Goal: Task Accomplishment & Management: Book appointment/travel/reservation

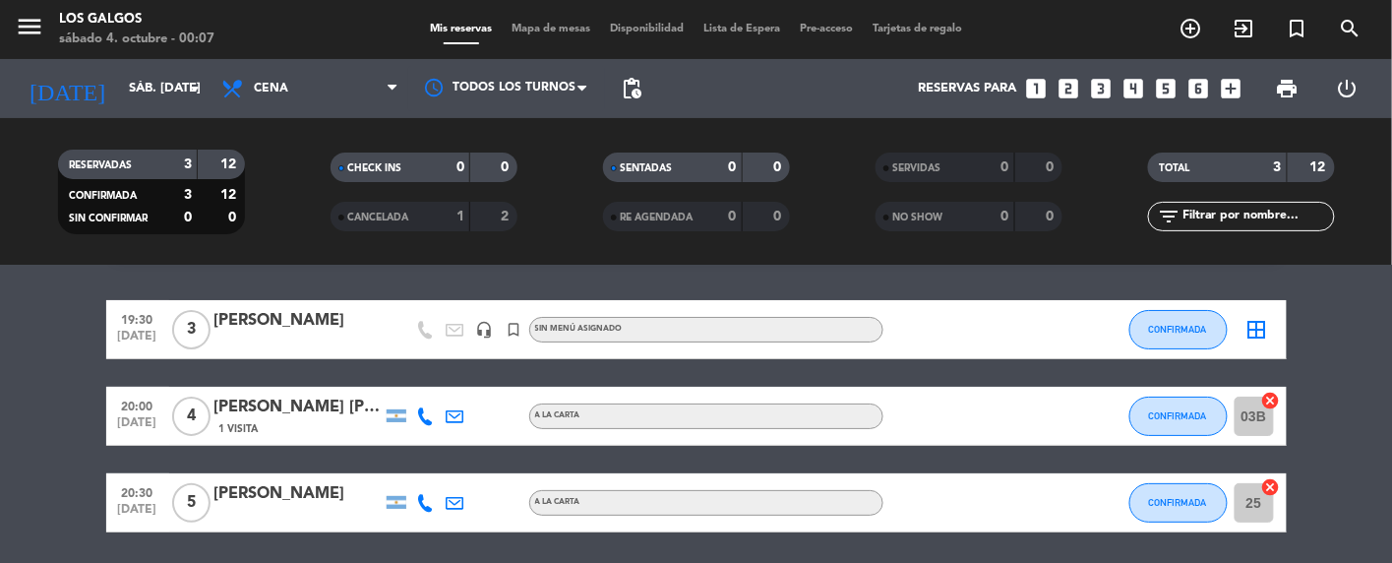
scroll to position [7, 0]
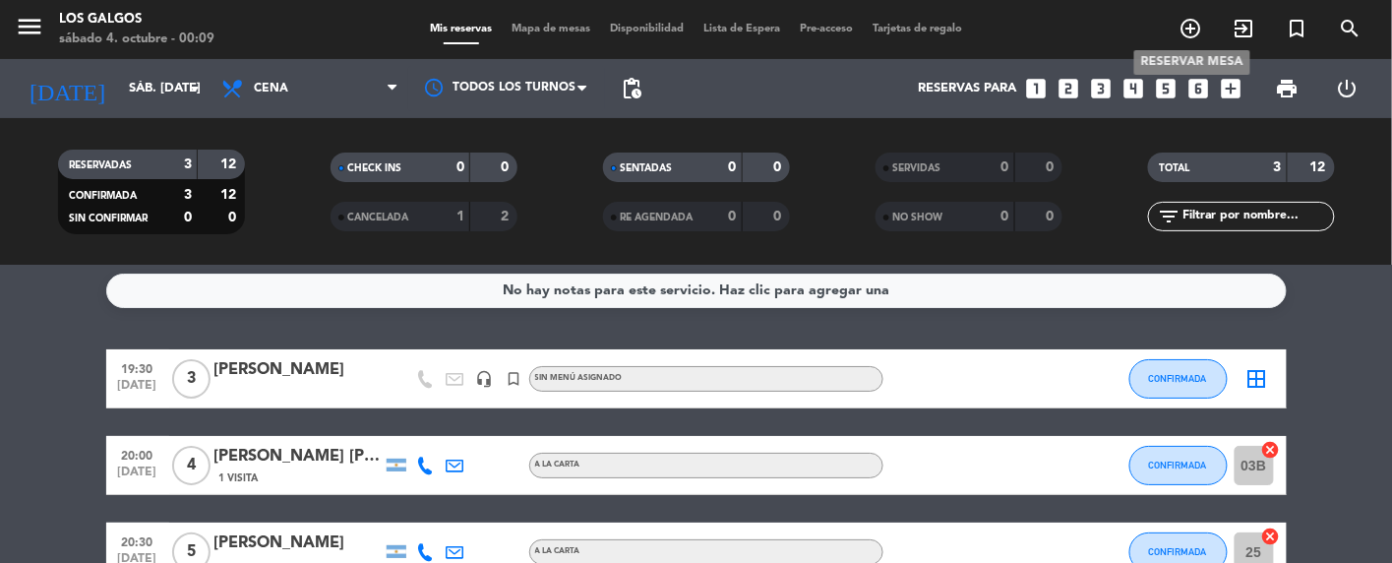
click at [1194, 32] on icon "add_circle_outline" at bounding box center [1192, 29] width 24 height 24
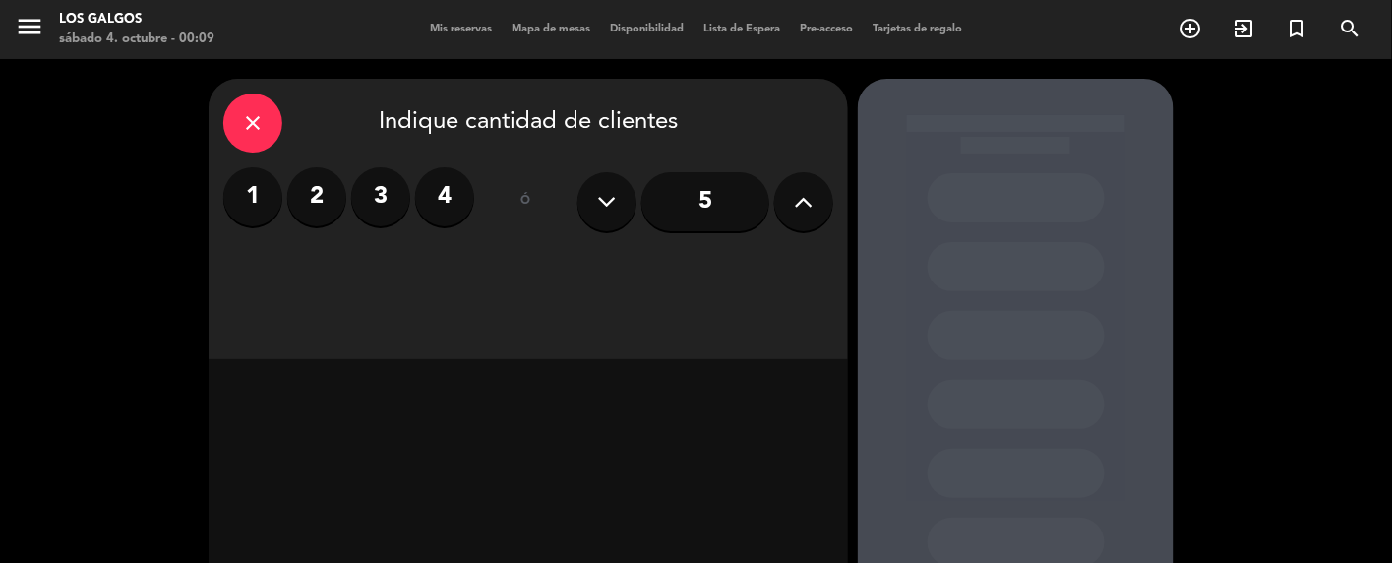
click at [376, 195] on label "3" at bounding box center [380, 196] width 59 height 59
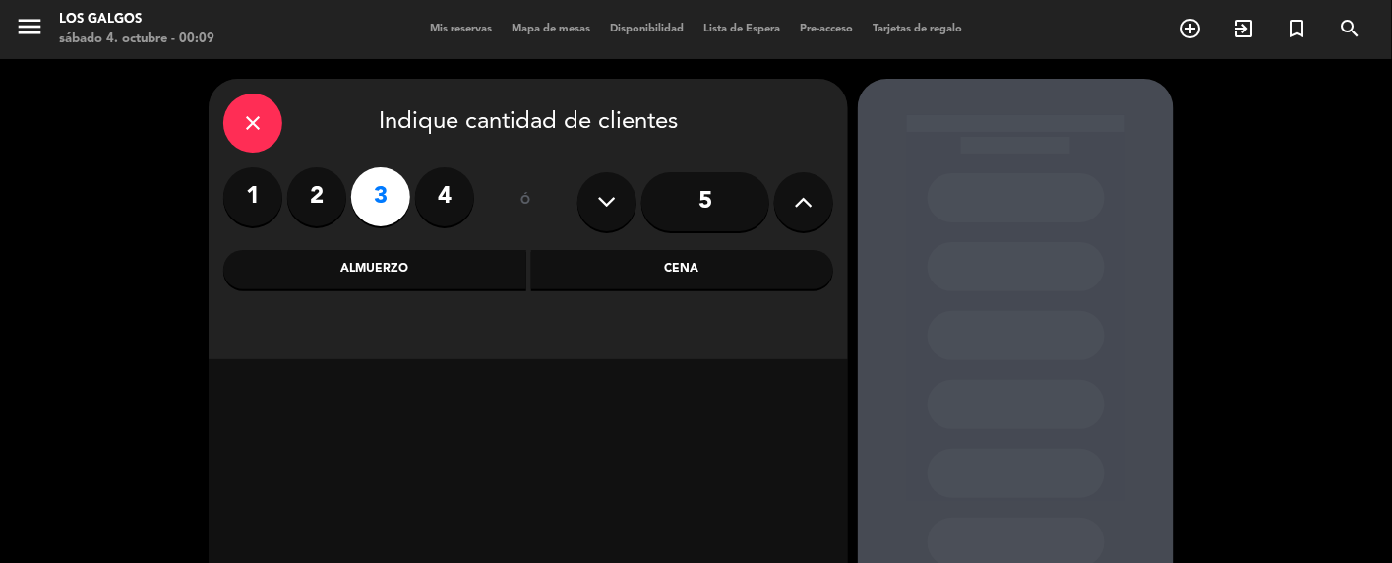
click at [703, 263] on div "Cena" at bounding box center [682, 269] width 303 height 39
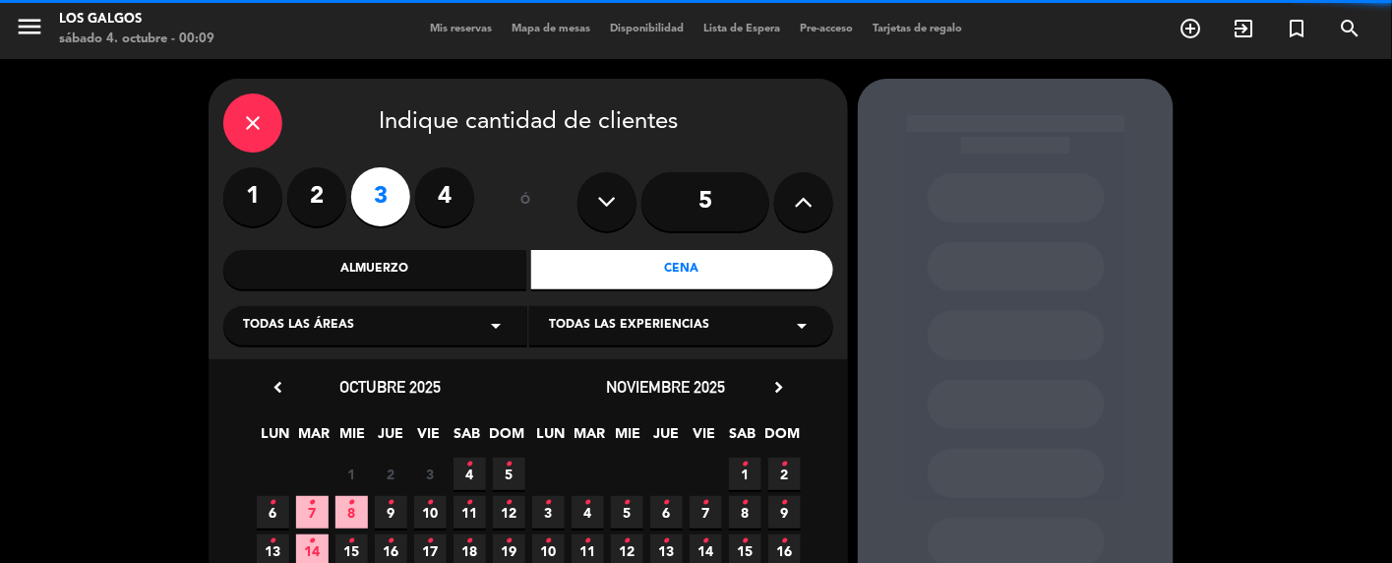
scroll to position [131, 0]
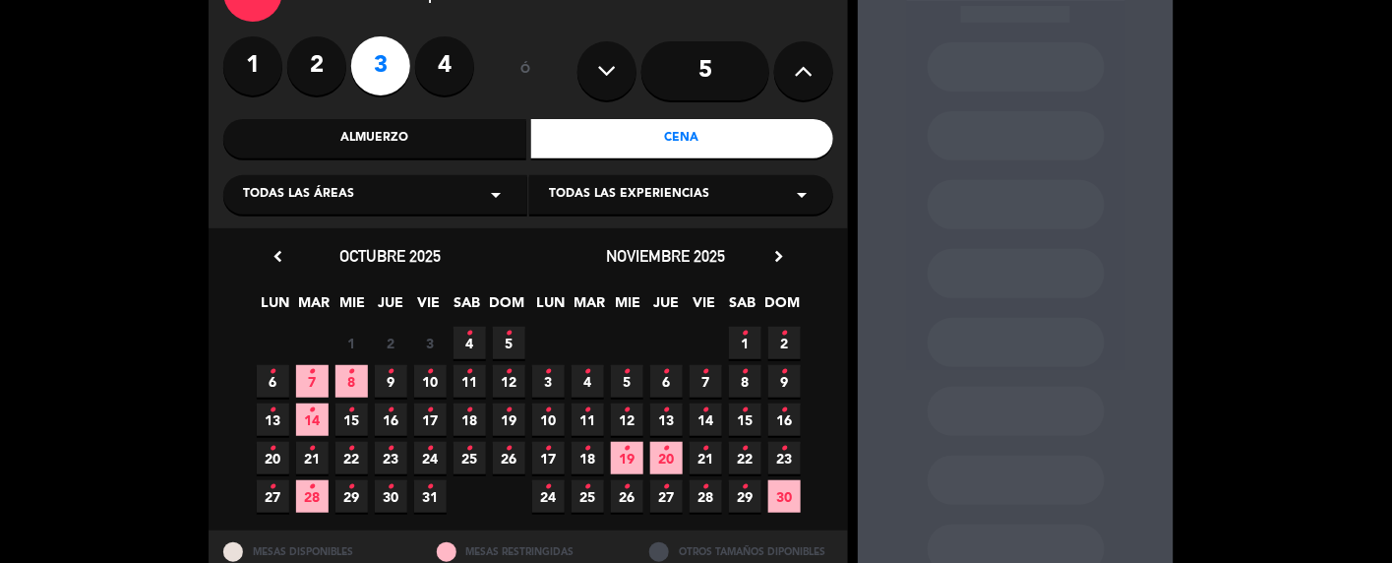
click at [472, 335] on icon "•" at bounding box center [469, 333] width 7 height 31
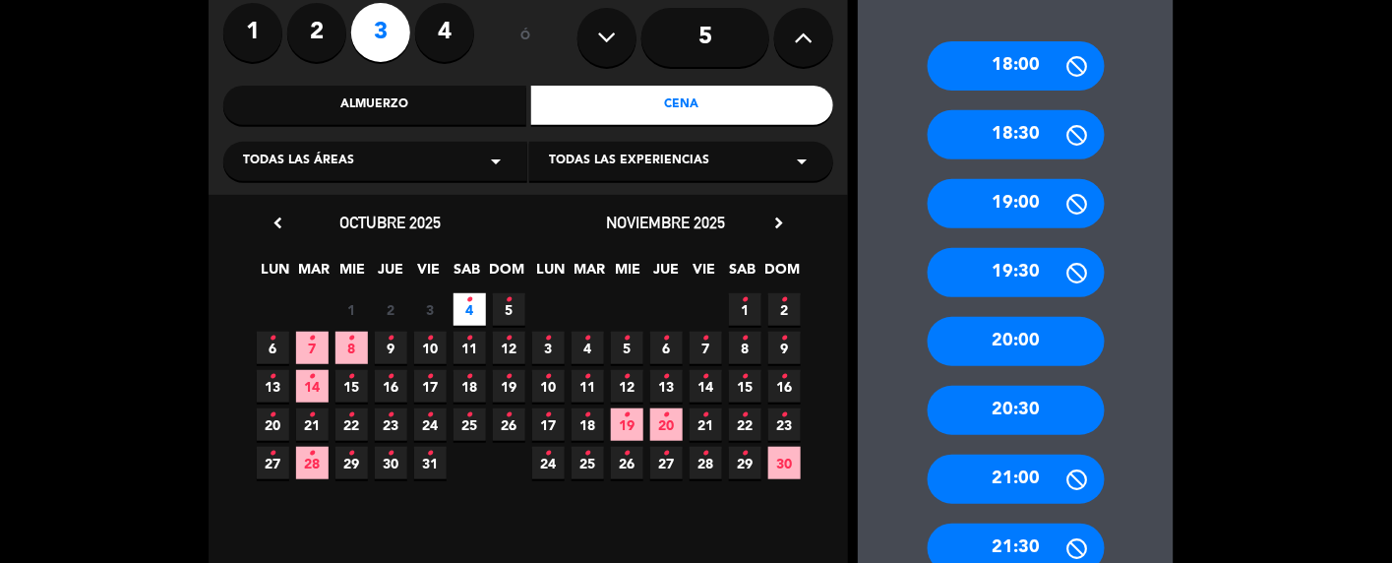
scroll to position [210, 0]
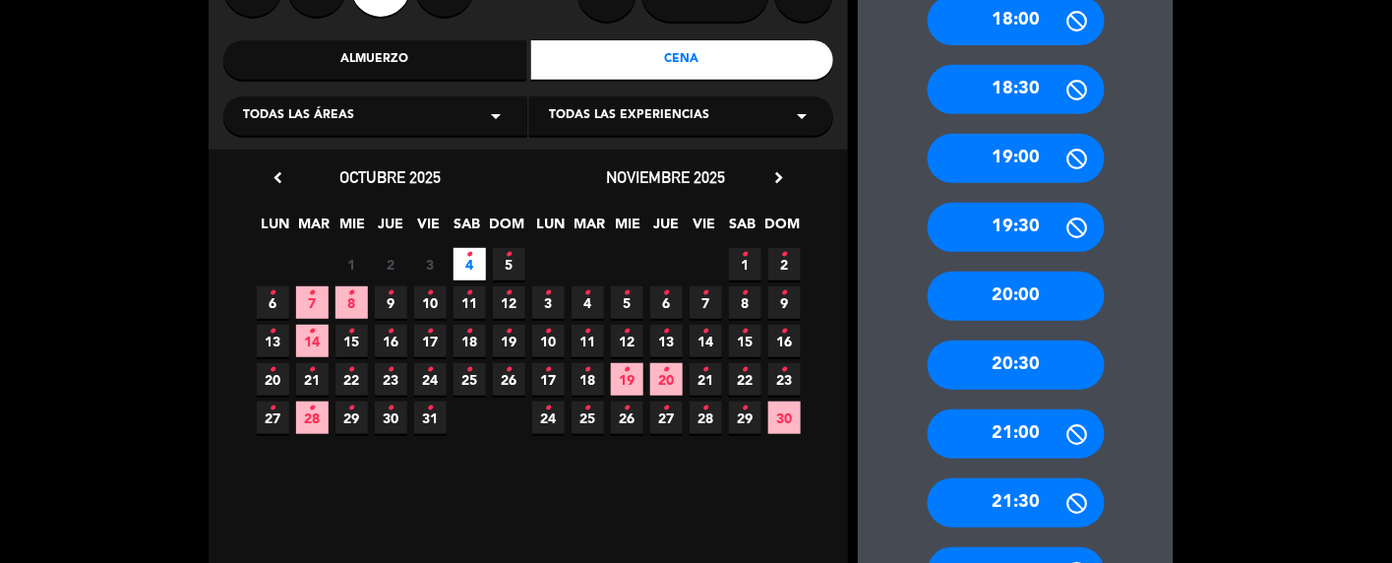
click at [1024, 436] on div "21:00" at bounding box center [1016, 433] width 177 height 49
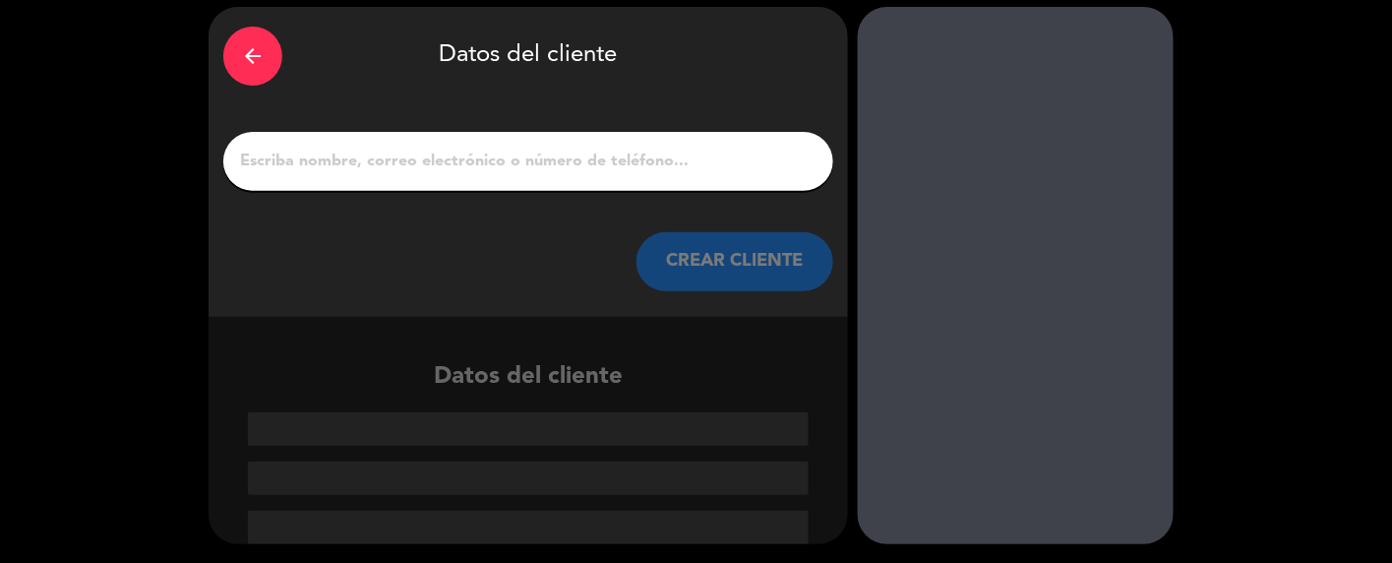
click at [431, 148] on input "1" at bounding box center [528, 162] width 581 height 28
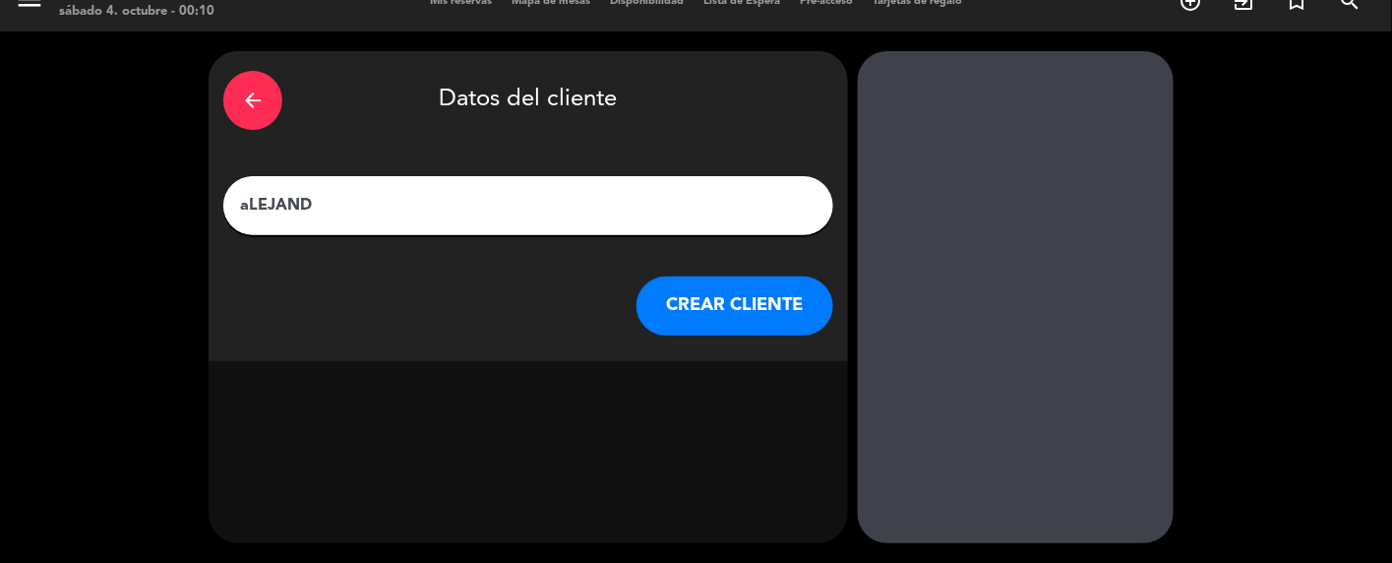
scroll to position [26, 0]
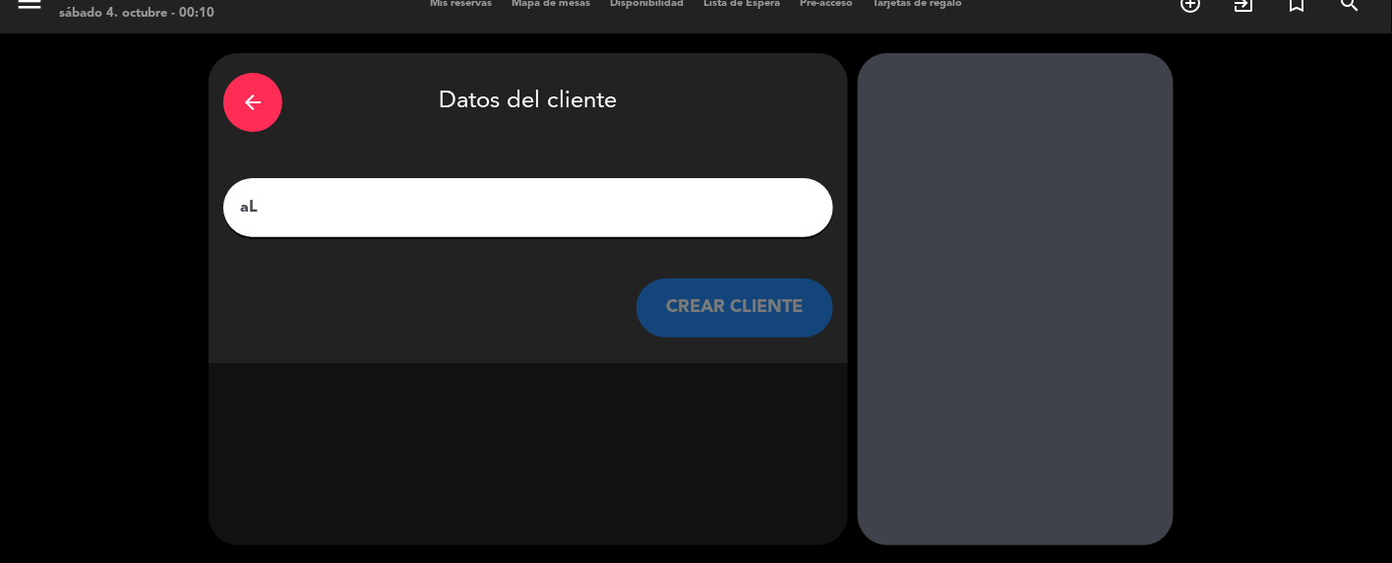
type input "a"
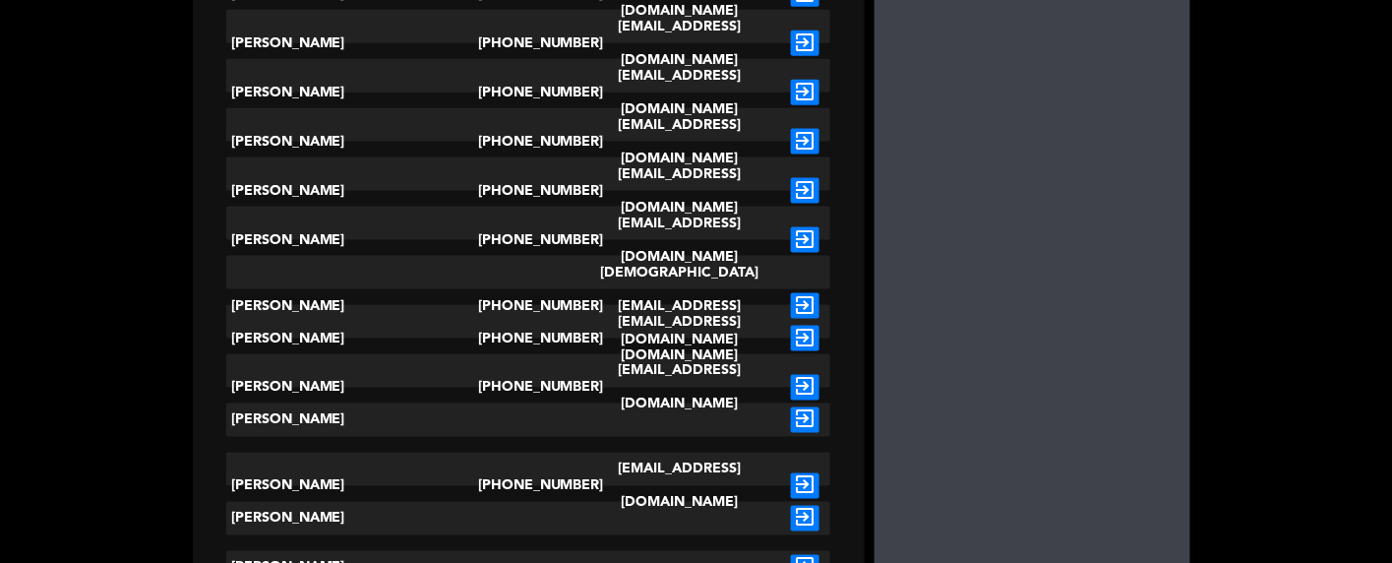
scroll to position [727, 0]
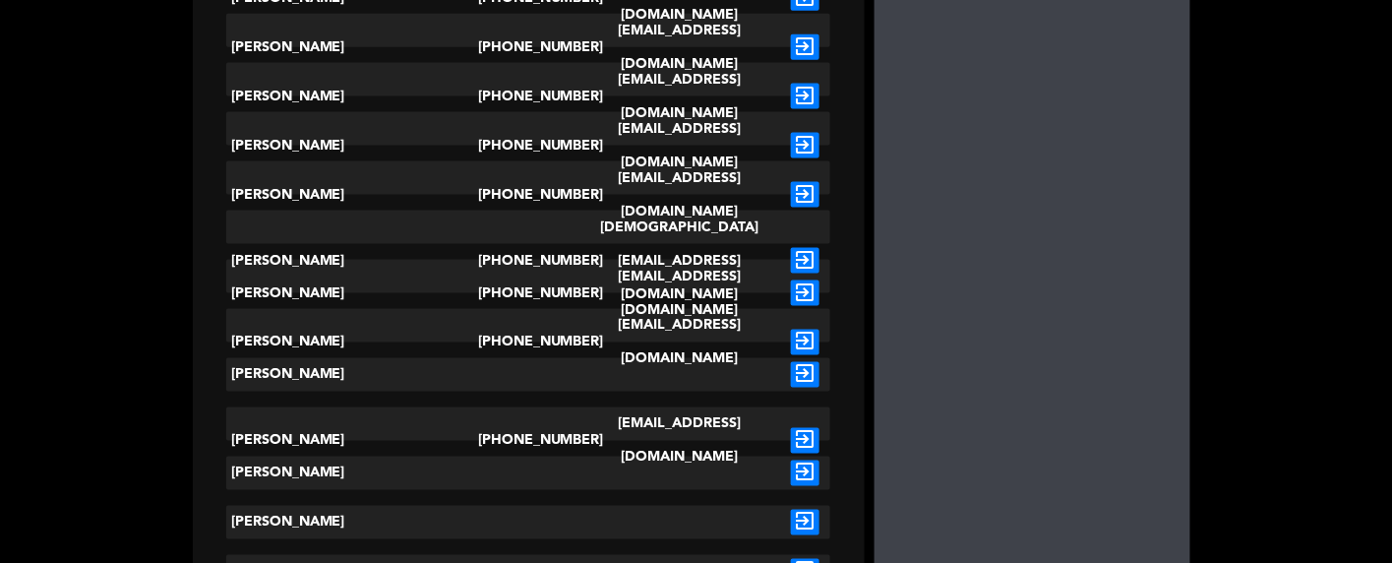
type input "Alejandr"
click at [341, 380] on div "[PERSON_NAME]" at bounding box center [352, 374] width 252 height 33
click at [795, 368] on icon "exit_to_app" at bounding box center [805, 375] width 29 height 26
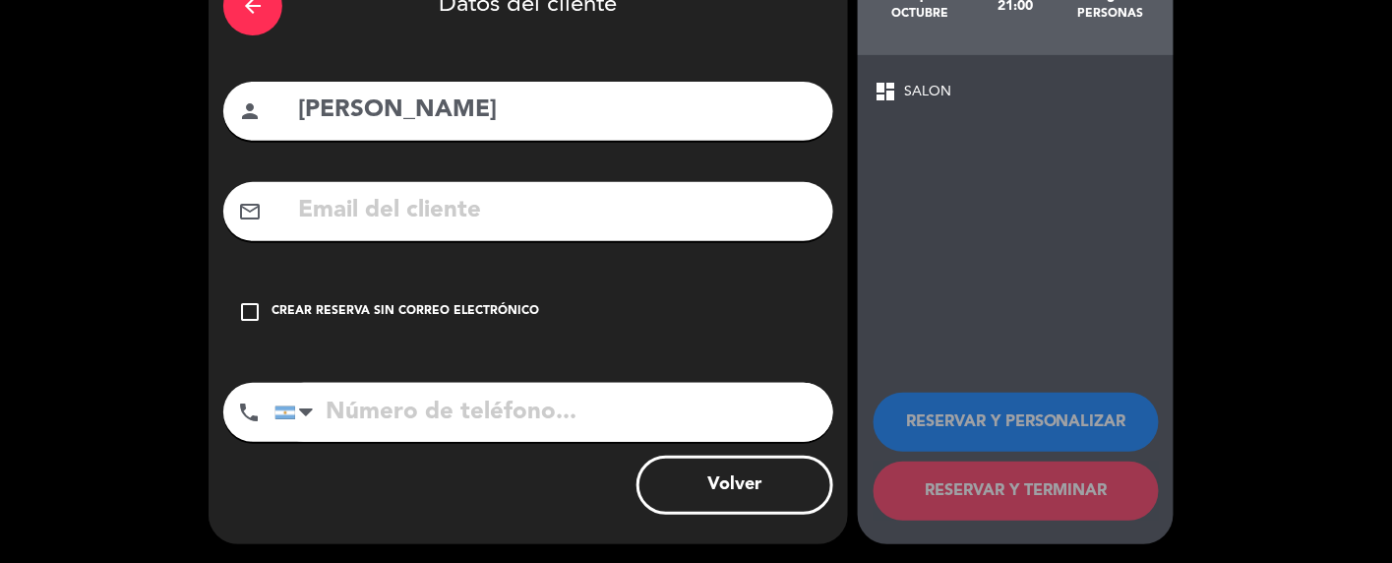
click at [249, 305] on icon "check_box_outline_blank" at bounding box center [250, 312] width 24 height 24
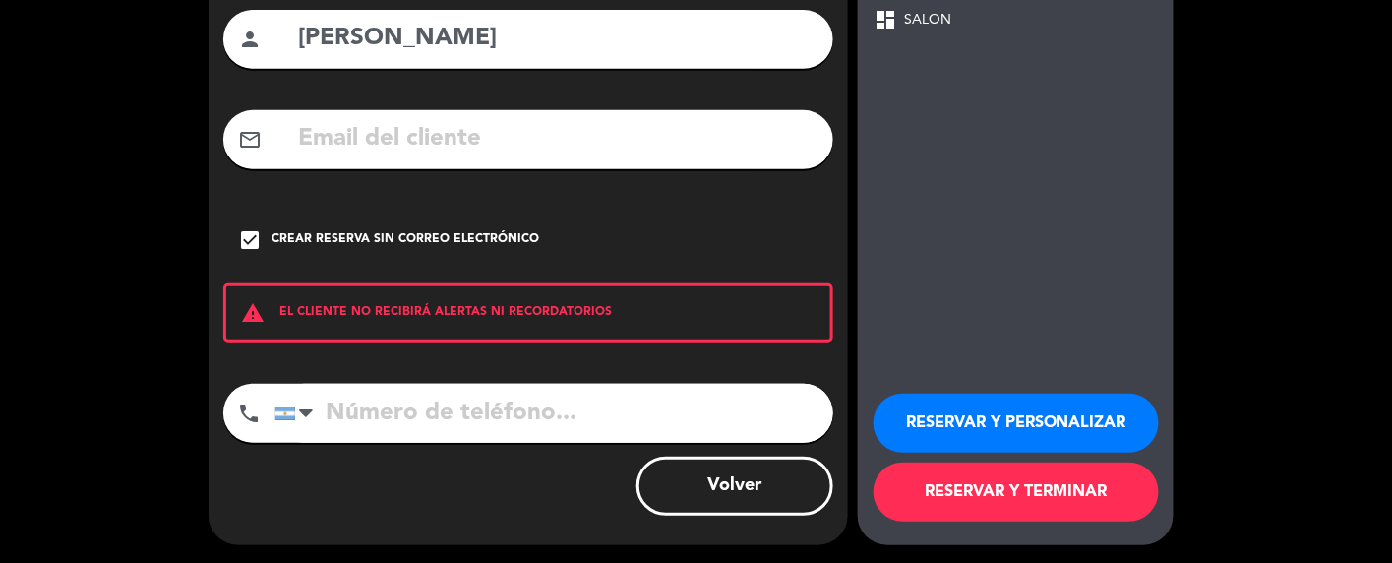
click at [971, 418] on button "RESERVAR Y PERSONALIZAR" at bounding box center [1016, 423] width 285 height 59
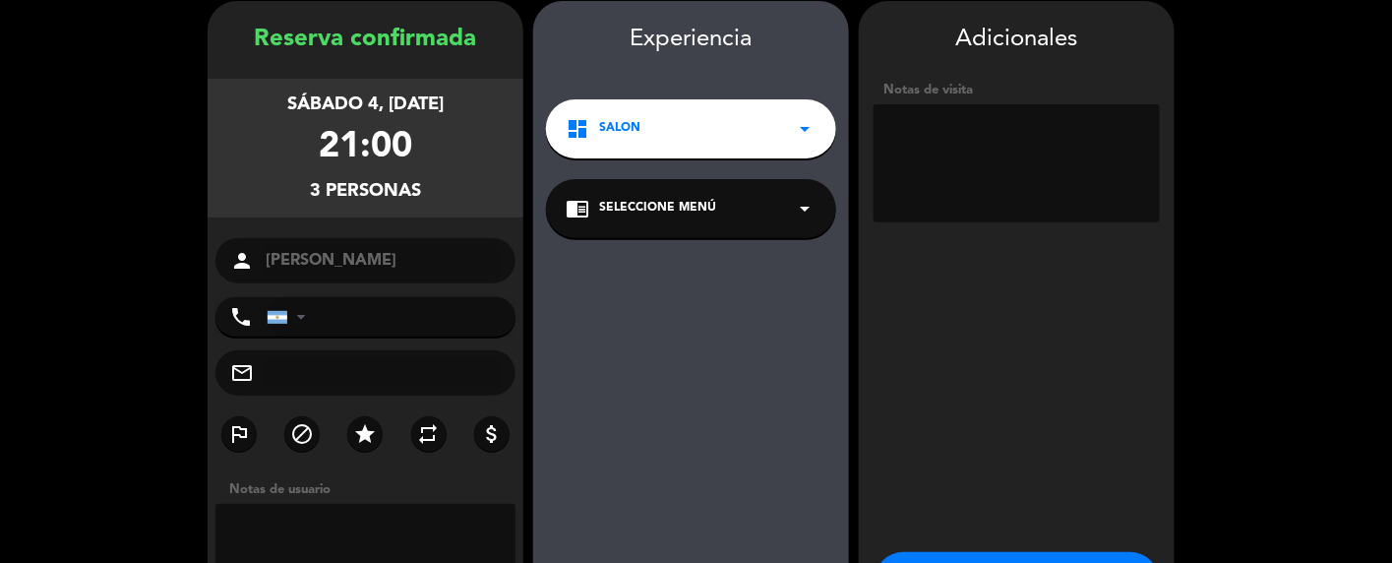
scroll to position [210, 0]
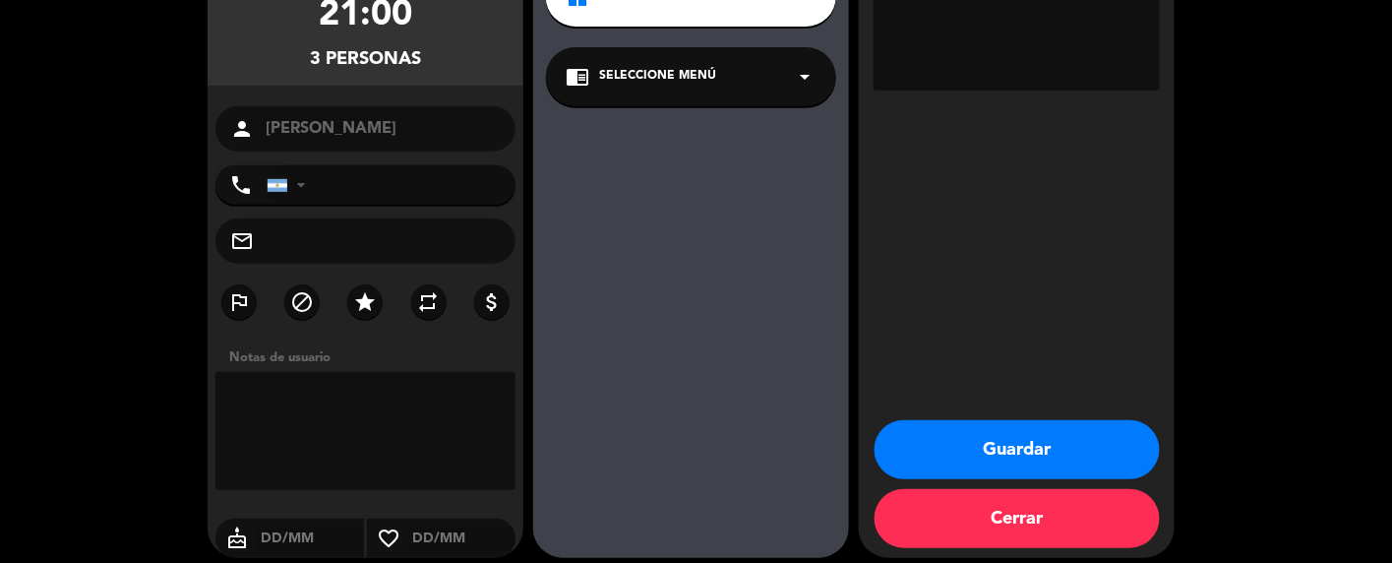
click at [1024, 434] on button "Guardar" at bounding box center [1017, 449] width 285 height 59
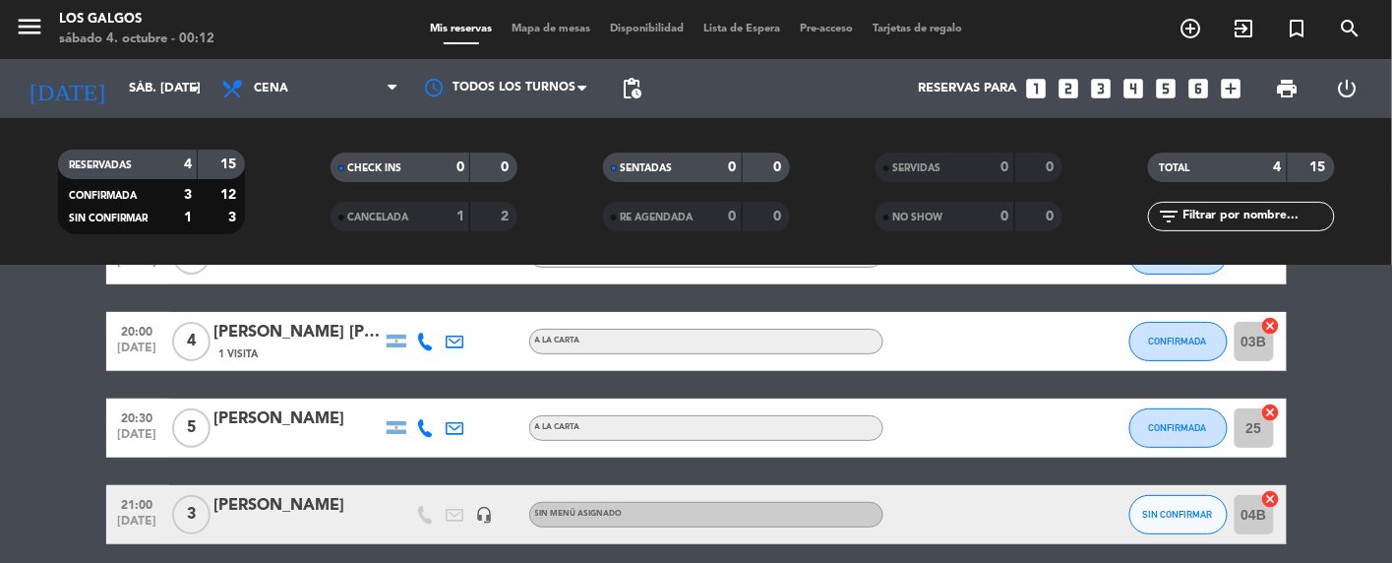
scroll to position [210, 0]
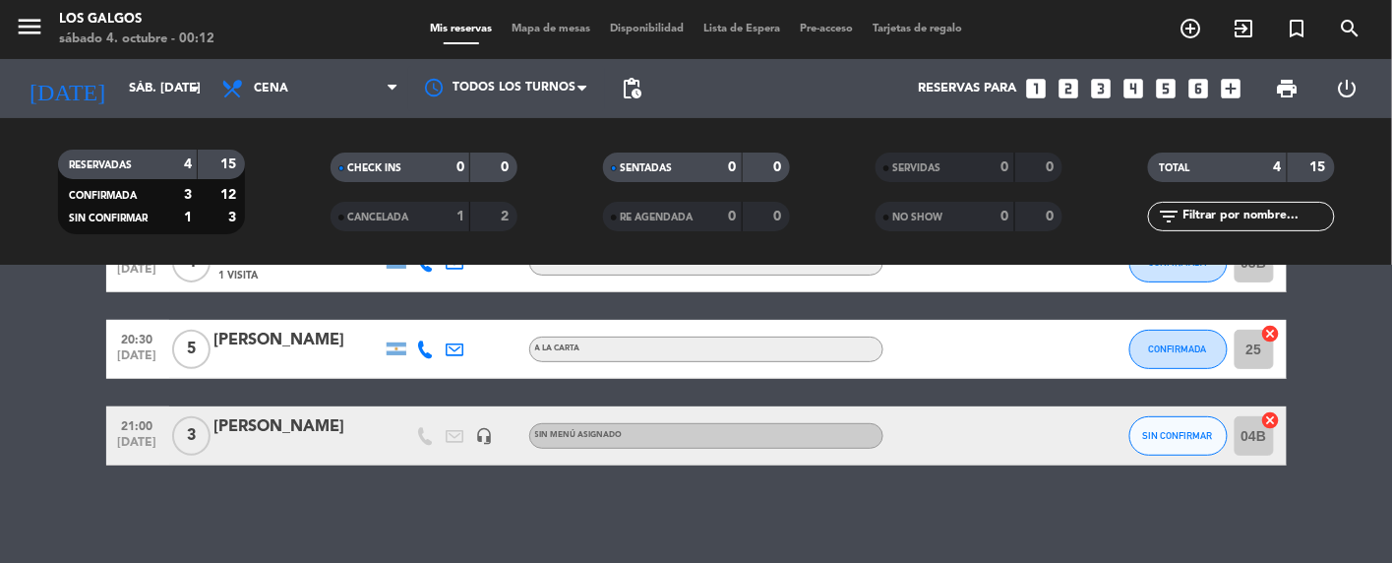
click at [298, 419] on div "[PERSON_NAME]" at bounding box center [298, 427] width 167 height 26
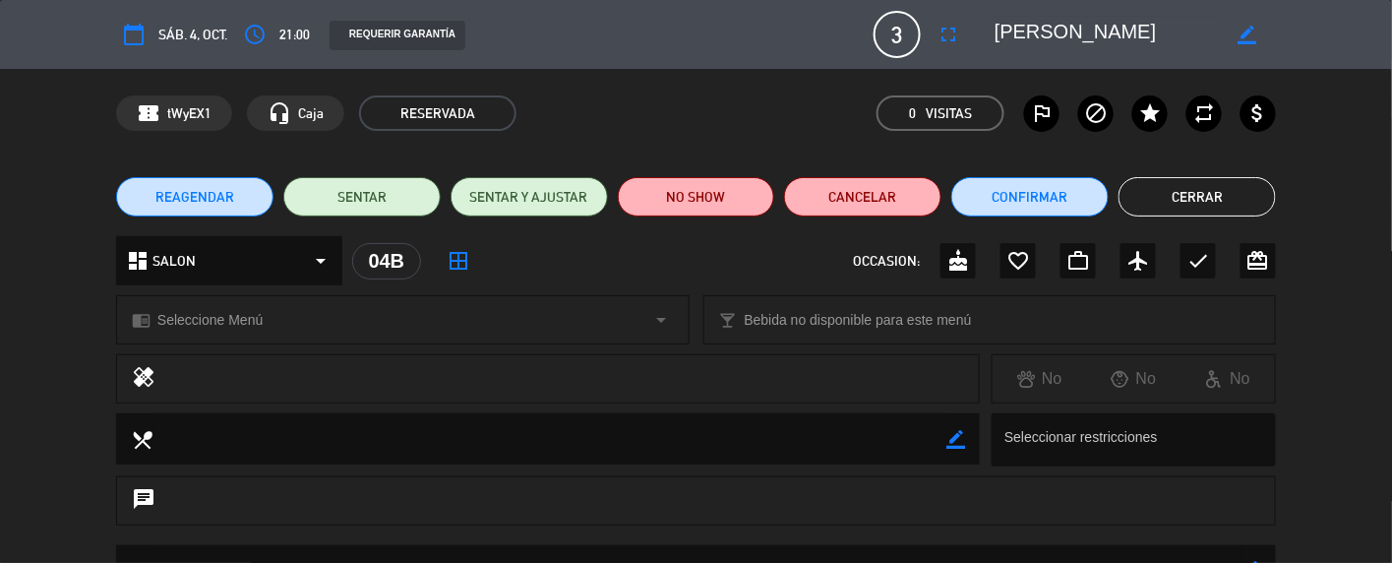
scroll to position [131, 0]
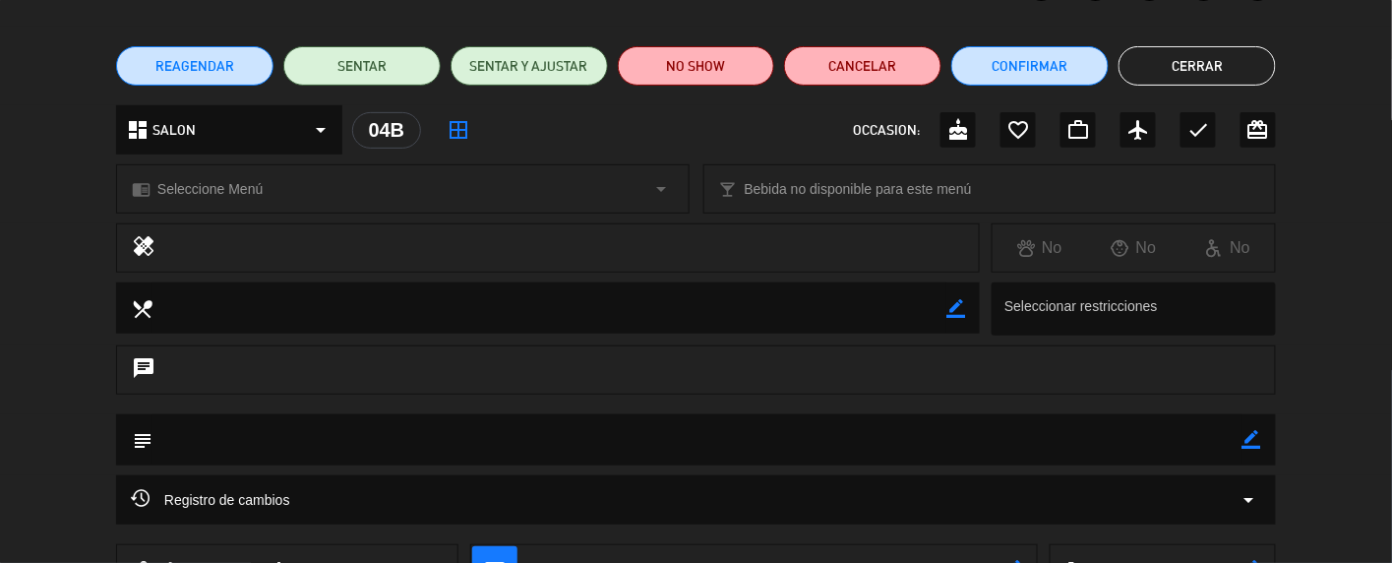
click at [1120, 447] on textarea at bounding box center [698, 439] width 1090 height 50
click at [153, 436] on textarea at bounding box center [698, 439] width 1090 height 50
click at [1258, 442] on icon "border_color" at bounding box center [1252, 439] width 19 height 19
type textarea "mesa 2"
click at [1043, 55] on button "Confirmar" at bounding box center [1030, 65] width 157 height 39
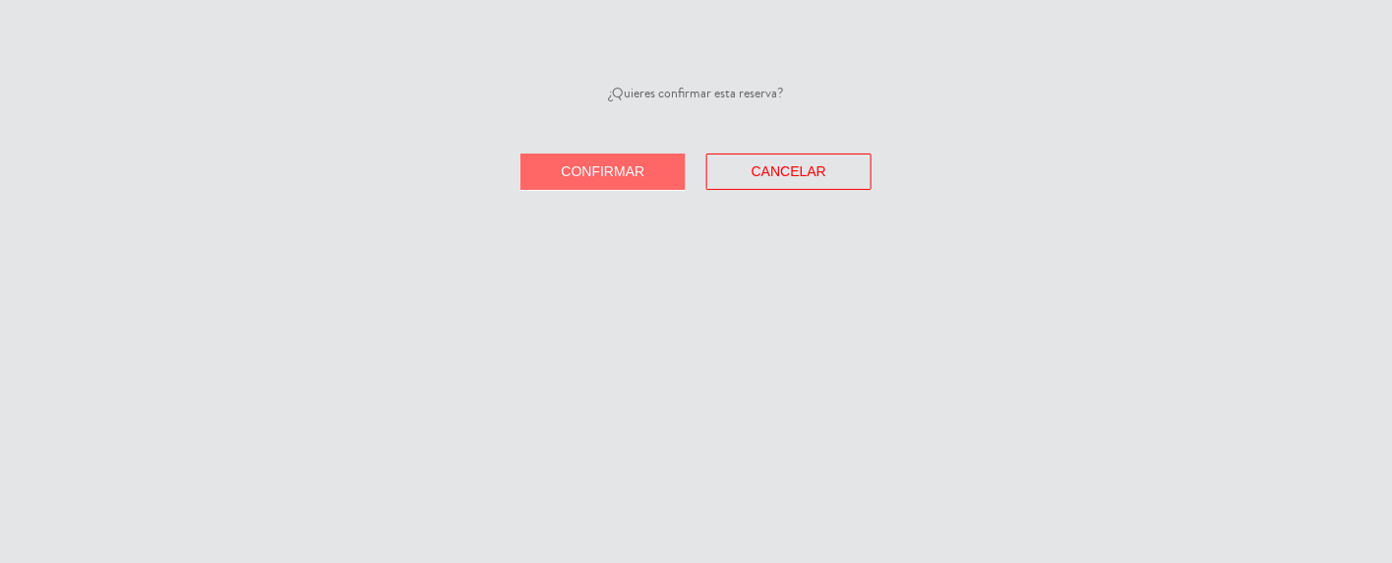
click at [596, 160] on button "Confirmar" at bounding box center [603, 172] width 165 height 36
